Goal: Information Seeking & Learning: Learn about a topic

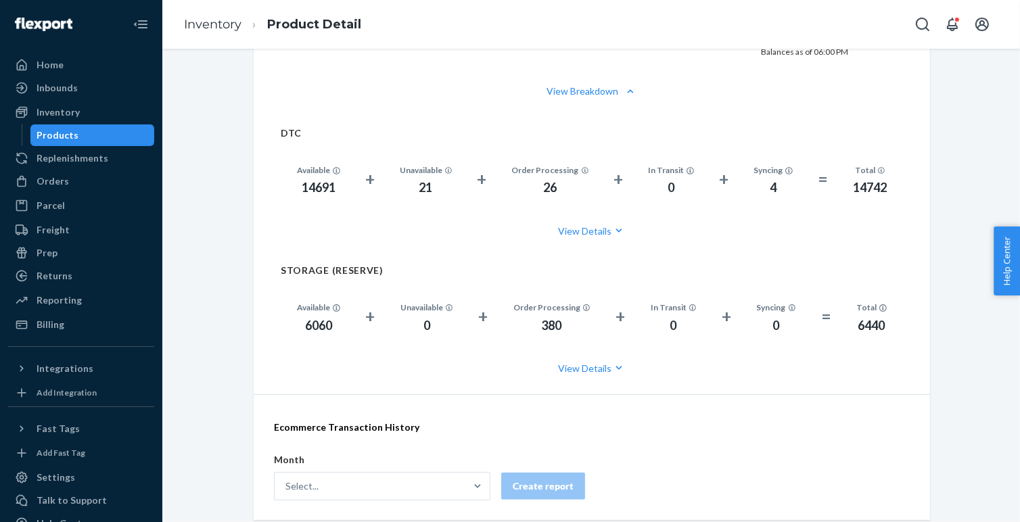
scroll to position [318, 0]
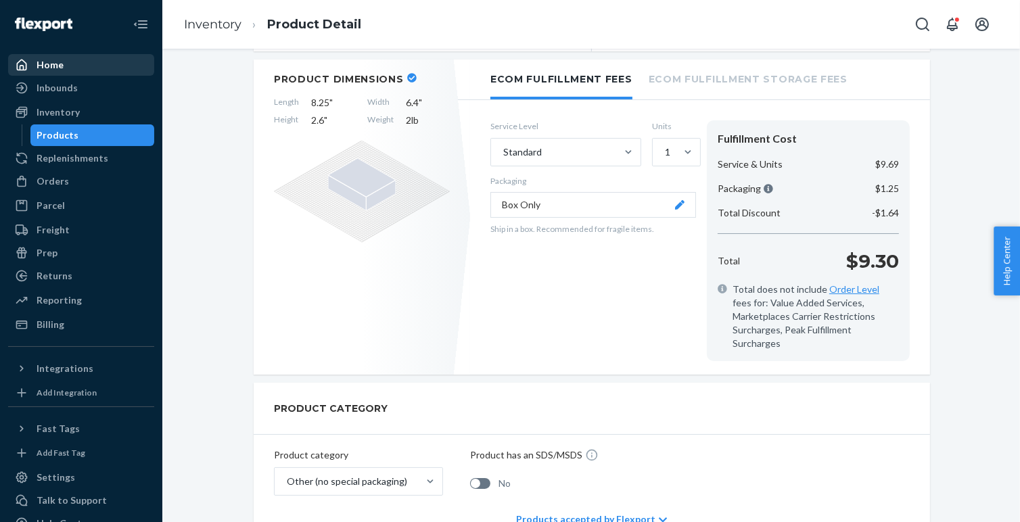
click at [47, 64] on div "Home" at bounding box center [50, 65] width 27 height 14
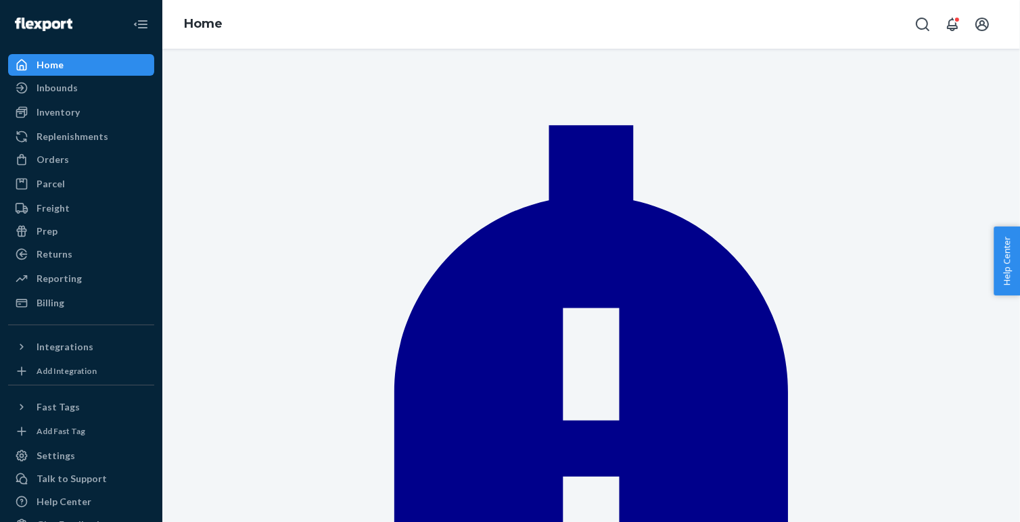
drag, startPoint x: 717, startPoint y: 108, endPoint x: 828, endPoint y: 112, distance: 111.7
drag, startPoint x: 831, startPoint y: 115, endPoint x: 297, endPoint y: 96, distance: 534.6
